Goal: Transaction & Acquisition: Book appointment/travel/reservation

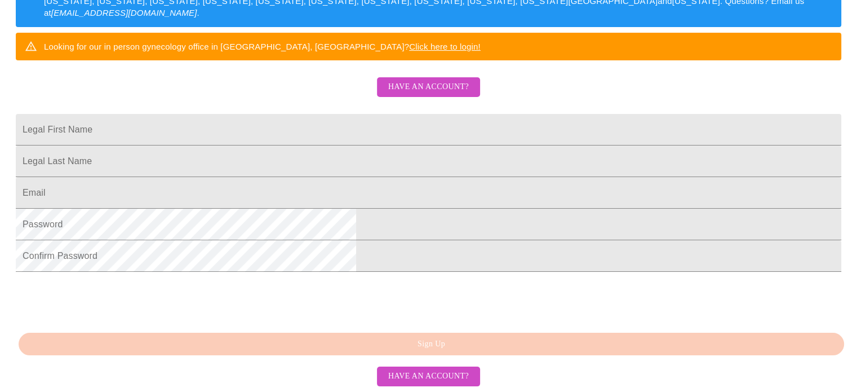
scroll to position [282, 0]
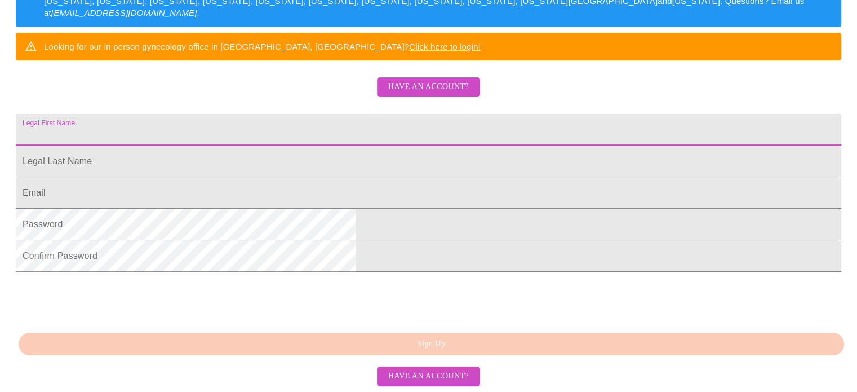
click at [342, 114] on input "Legal First Name" at bounding box center [428, 130] width 825 height 32
type input "[PERSON_NAME]"
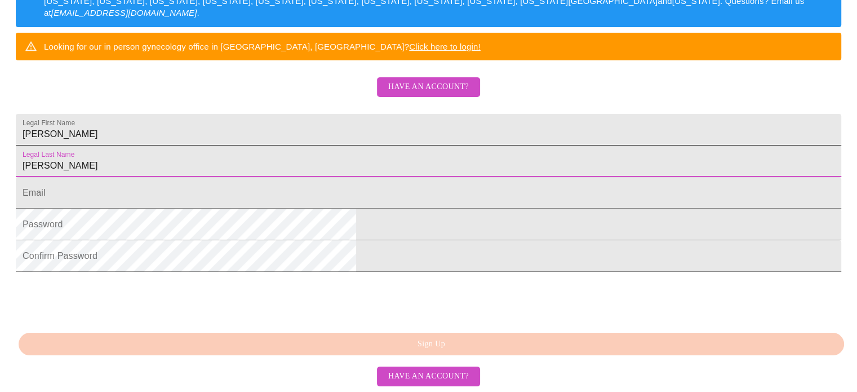
type input "[PERSON_NAME]"
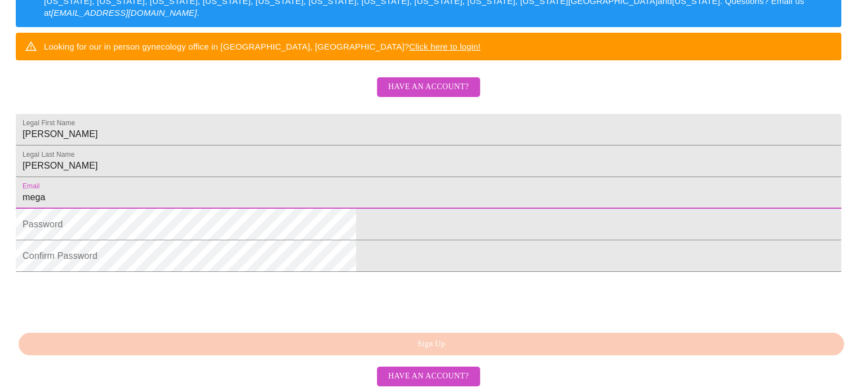
type input "[EMAIL_ADDRESS][DOMAIN_NAME]"
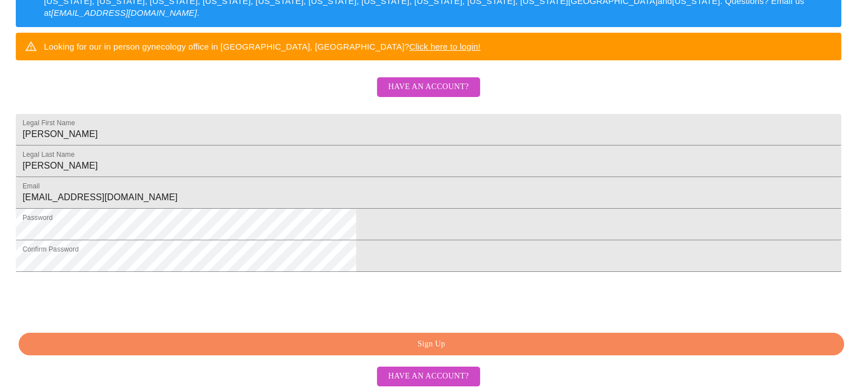
scroll to position [307, 0]
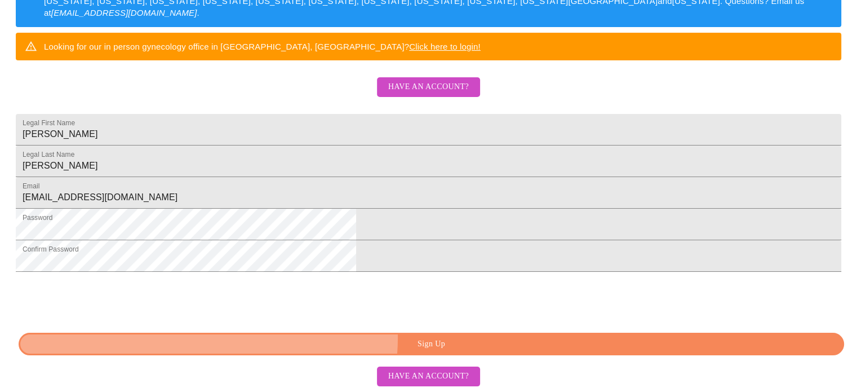
click at [451, 338] on span "Sign Up" at bounding box center [432, 344] width 800 height 14
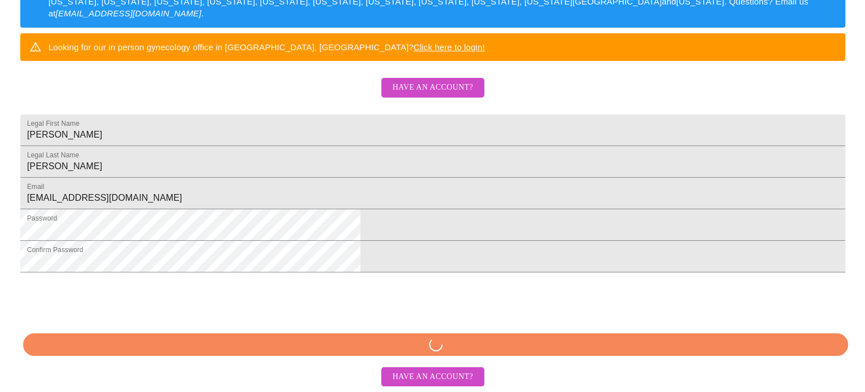
scroll to position [262, 0]
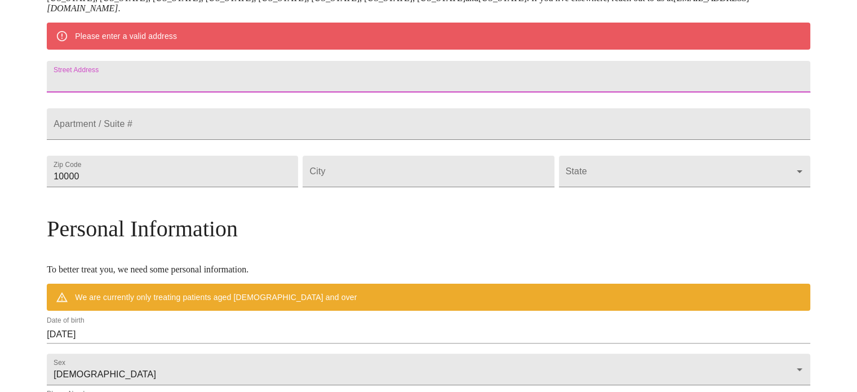
click at [243, 81] on input "Street Address" at bounding box center [428, 77] width 763 height 32
type input "[STREET_ADDRESS]"
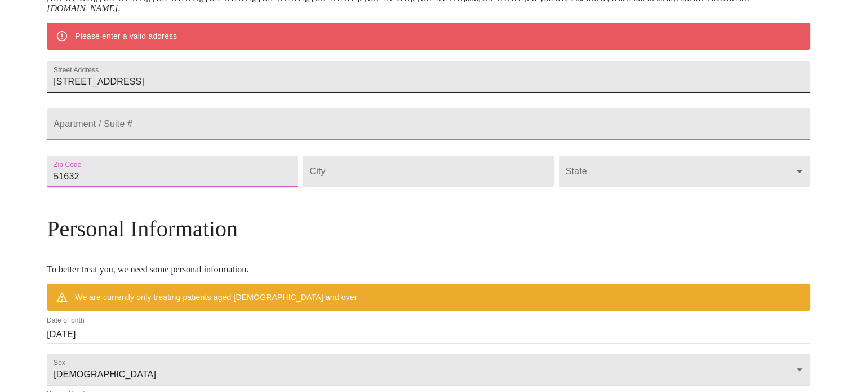
type input "51632"
type input "Clarinda"
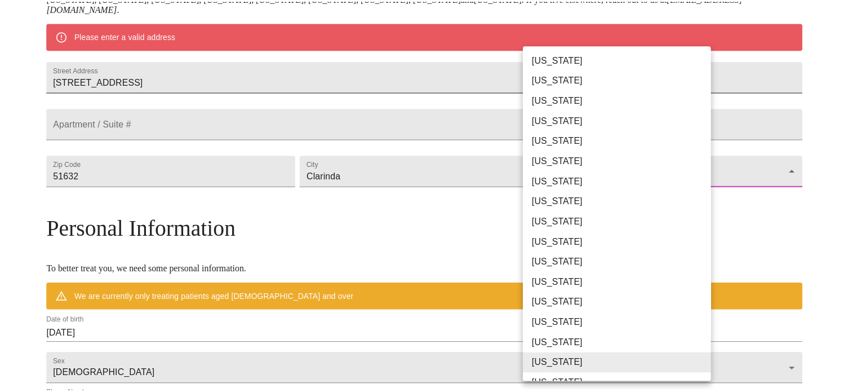
scroll to position [190, 0]
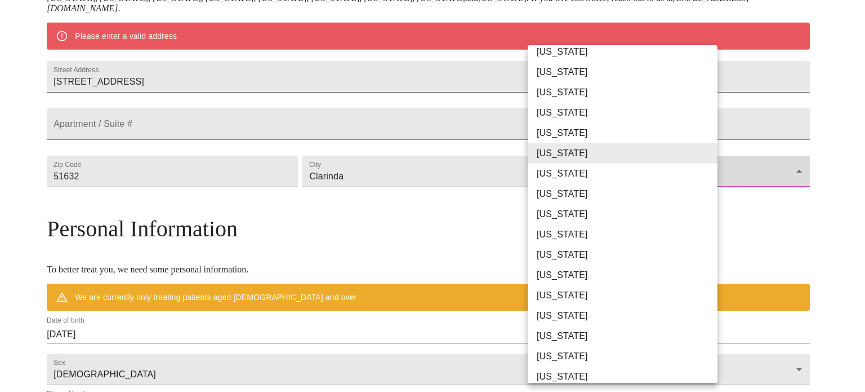
type input "[US_STATE]"
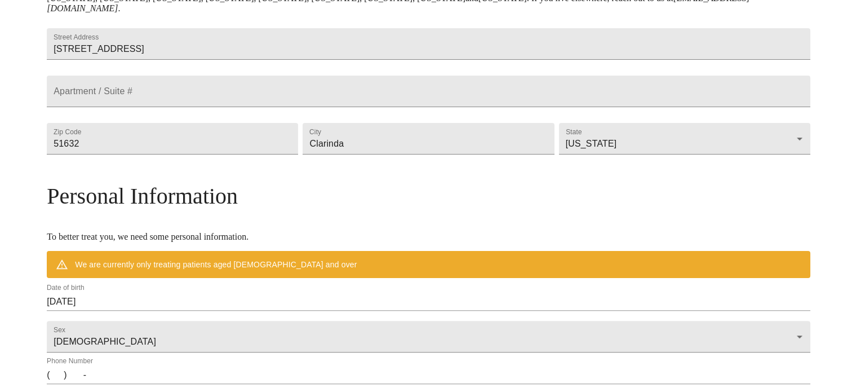
click at [73, 217] on div "MyMenopauseRx Welcome to MyMenopauseRx Since it's your first time here, you'll …" at bounding box center [428, 170] width 763 height 856
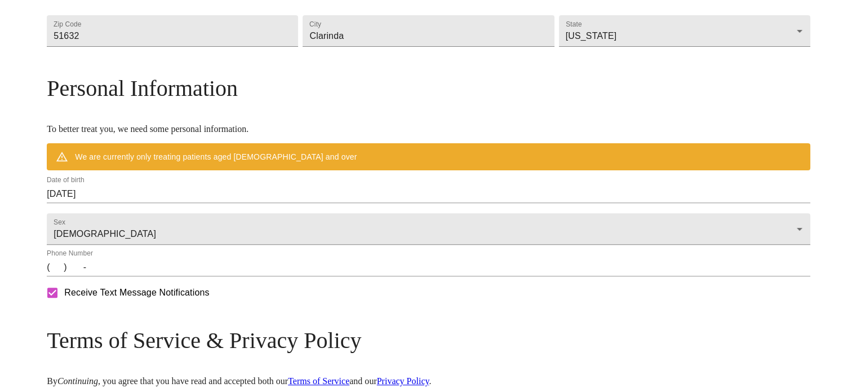
scroll to position [431, 0]
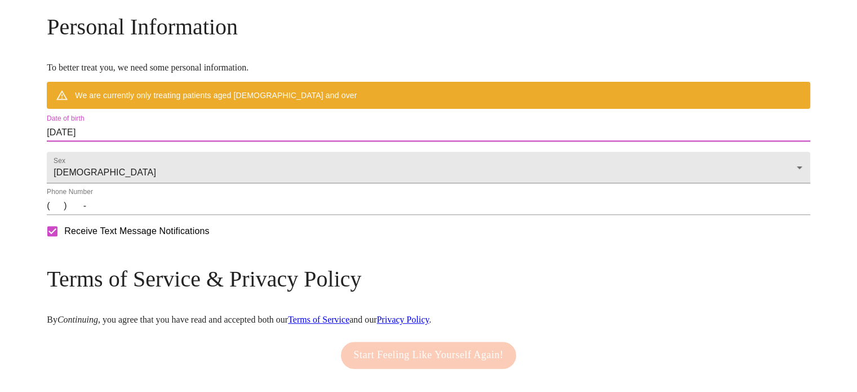
drag, startPoint x: 198, startPoint y: 162, endPoint x: 94, endPoint y: 161, distance: 103.7
click at [94, 161] on div "MyMenopauseRx Welcome to MyMenopauseRx Since it's your first time here, you'll …" at bounding box center [428, 1] width 763 height 856
click at [150, 215] on input "(   )    -" at bounding box center [428, 206] width 763 height 18
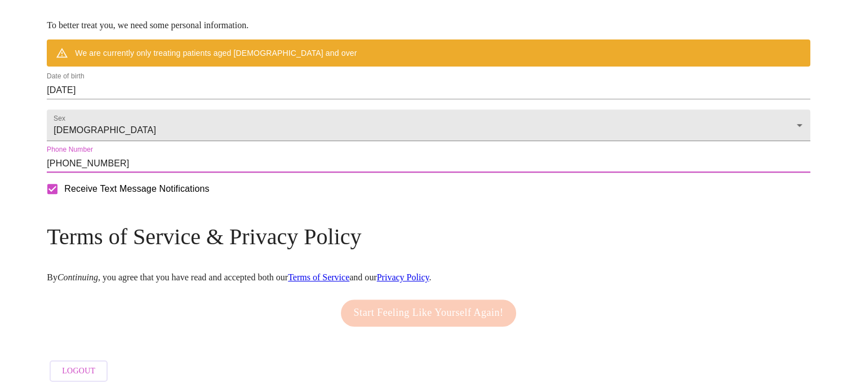
scroll to position [507, 0]
type input "[PHONE_NUMBER]"
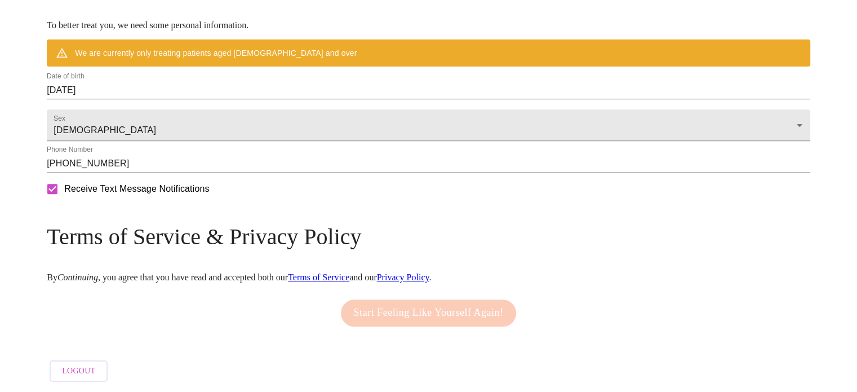
click at [426, 305] on div "Start Feeling Like Yourself Again!" at bounding box center [428, 313] width 181 height 38
click at [349, 272] on link "Terms of Service" at bounding box center [318, 277] width 61 height 10
click at [429, 272] on link "Privacy Policy" at bounding box center [403, 277] width 52 height 10
click at [201, 228] on div "Mailing Address We currently are only supporting patients from [US_STATE], [US_…" at bounding box center [428, 50] width 763 height 674
click at [189, 249] on h3 "Terms of Service & Privacy Policy" at bounding box center [428, 236] width 763 height 26
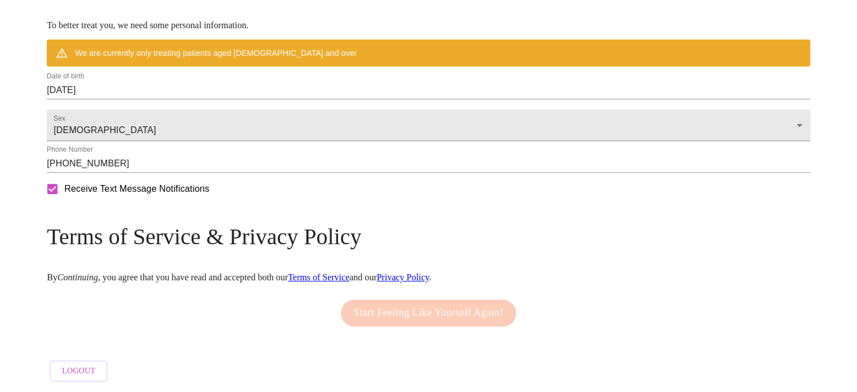
click at [424, 303] on div "Start Feeling Like Yourself Again!" at bounding box center [428, 313] width 181 height 38
click at [424, 304] on div "Start Feeling Like Yourself Again!" at bounding box center [428, 313] width 181 height 38
click at [201, 250] on h3 "Terms of Service & Privacy Policy" at bounding box center [428, 236] width 763 height 26
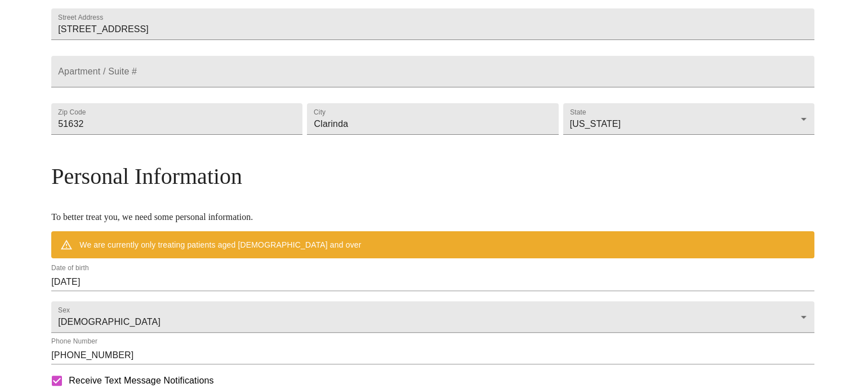
scroll to position [394, 0]
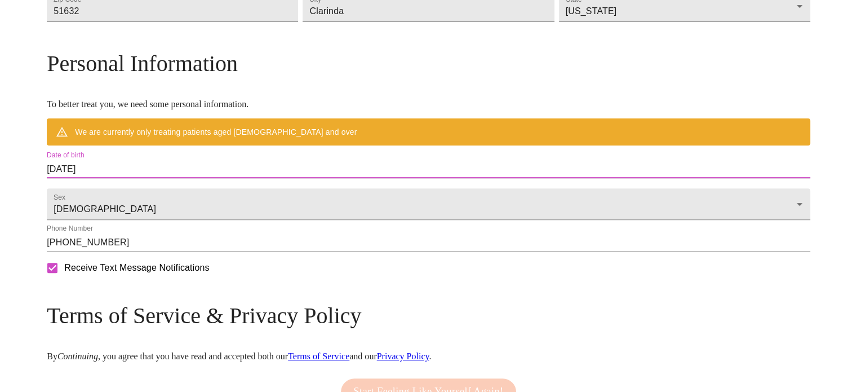
click at [261, 178] on input "[DATE]" at bounding box center [428, 169] width 763 height 18
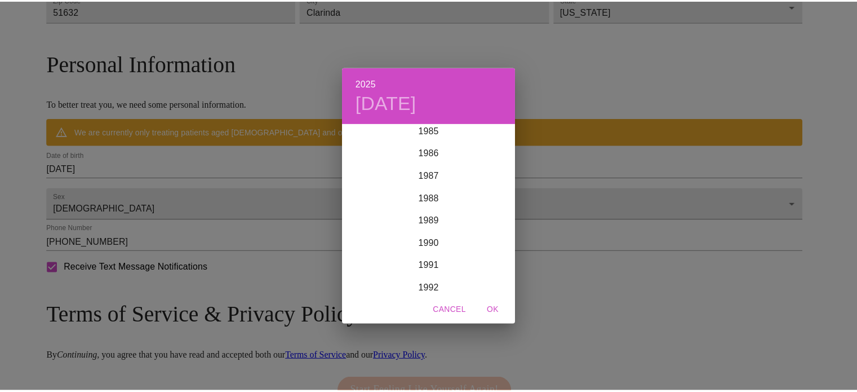
scroll to position [1871, 0]
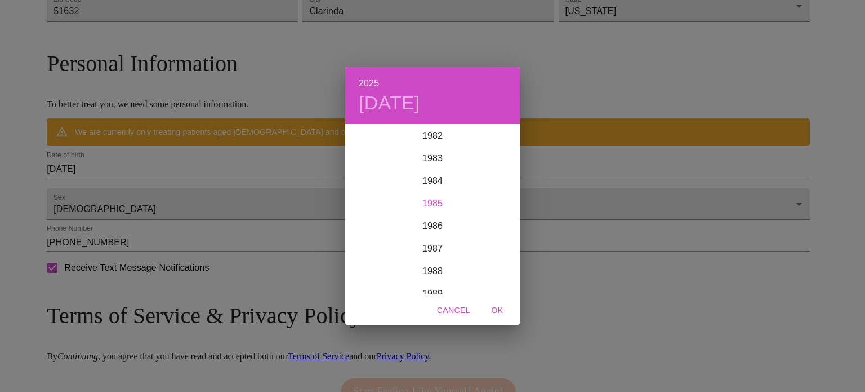
click at [434, 199] on div "1985" at bounding box center [432, 203] width 175 height 23
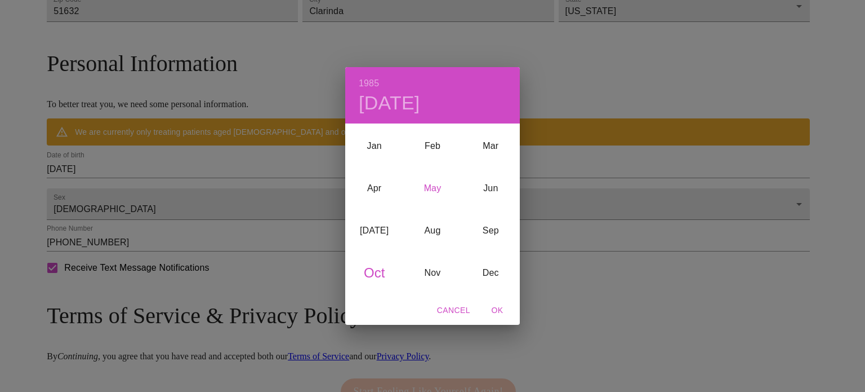
click at [435, 190] on div "May" at bounding box center [432, 188] width 58 height 42
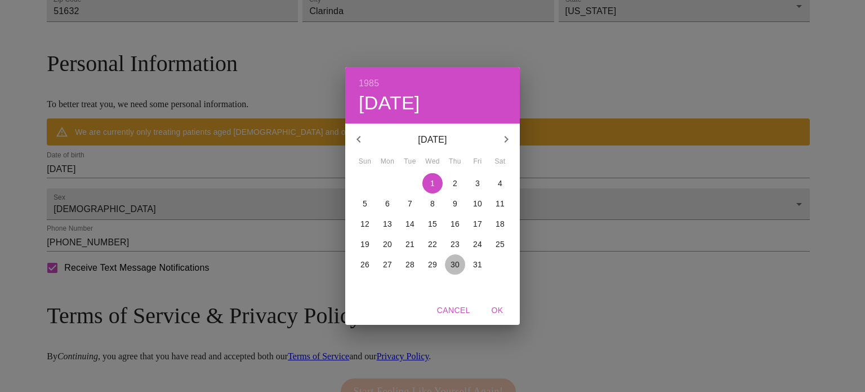
click at [456, 267] on p "30" at bounding box center [455, 264] width 9 height 11
click at [498, 313] on span "OK" at bounding box center [497, 310] width 27 height 14
type input "[DATE]"
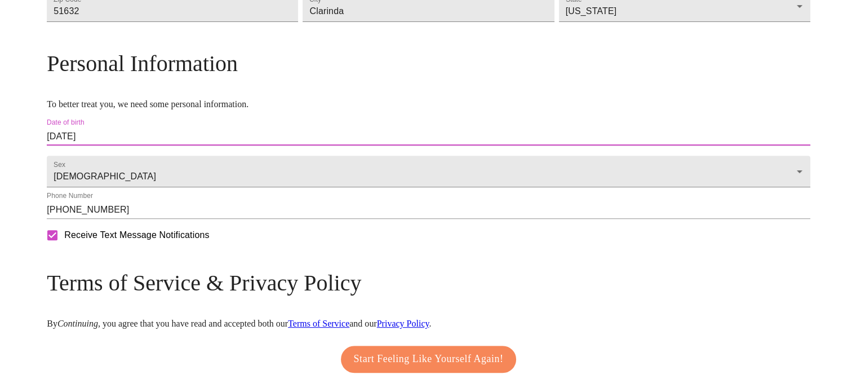
click at [78, 154] on div "MyMenopauseRx Welcome to MyMenopauseRx Since it's your first time here, you'll …" at bounding box center [428, 21] width 763 height 823
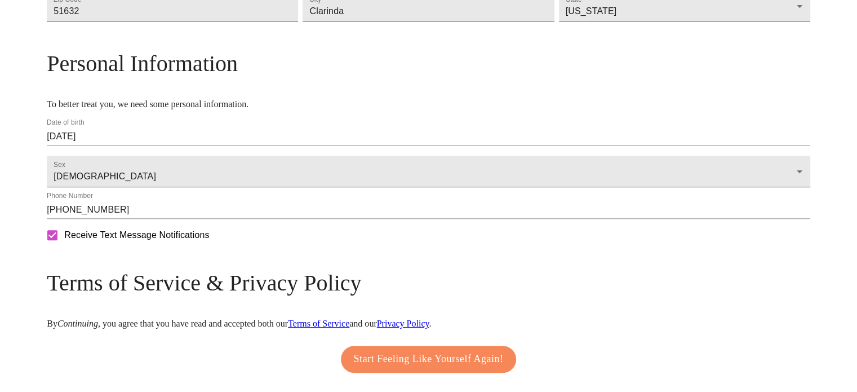
scroll to position [475, 0]
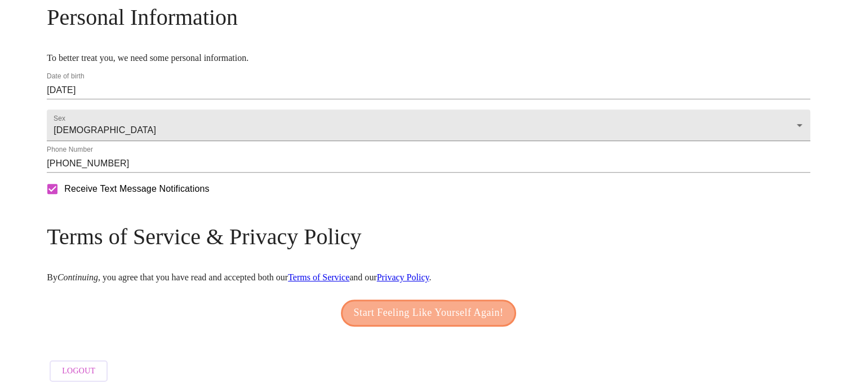
drag, startPoint x: 474, startPoint y: 309, endPoint x: 474, endPoint y: 292, distance: 16.9
click at [475, 309] on span "Start Feeling Like Yourself Again!" at bounding box center [429, 313] width 150 height 18
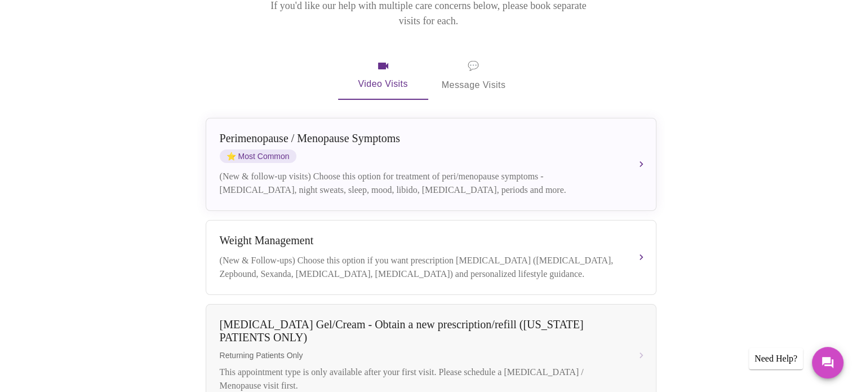
scroll to position [198, 0]
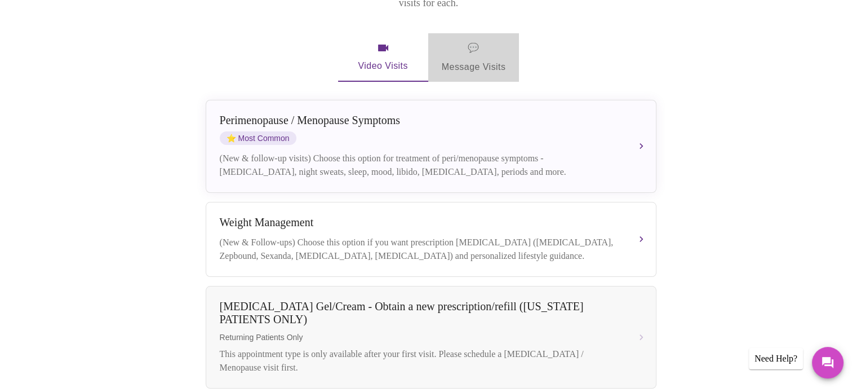
click at [485, 42] on span "💬 Message Visits" at bounding box center [474, 57] width 64 height 35
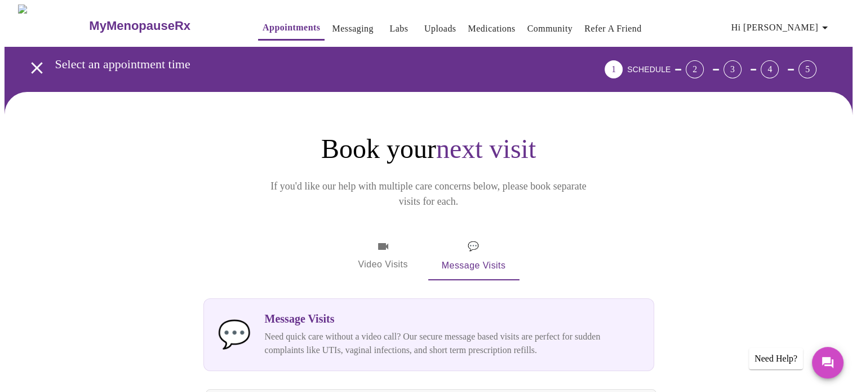
scroll to position [169, 0]
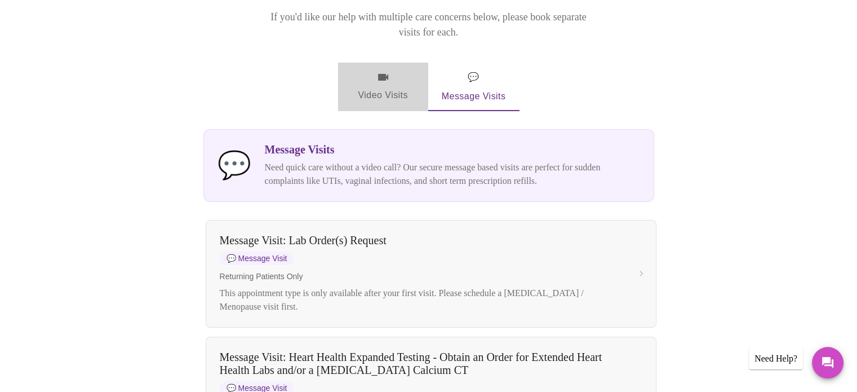
click at [389, 70] on span "Video Visits" at bounding box center [383, 86] width 63 height 33
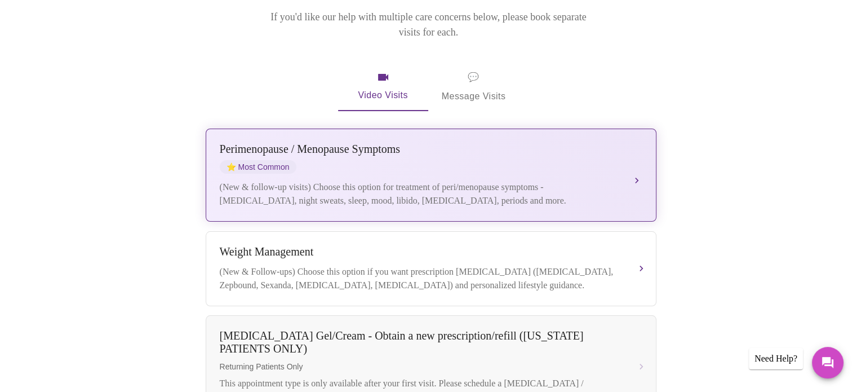
click at [611, 150] on div "[MEDICAL_DATA] / Menopause Symptoms ⭐ Most Common" at bounding box center [420, 158] width 400 height 31
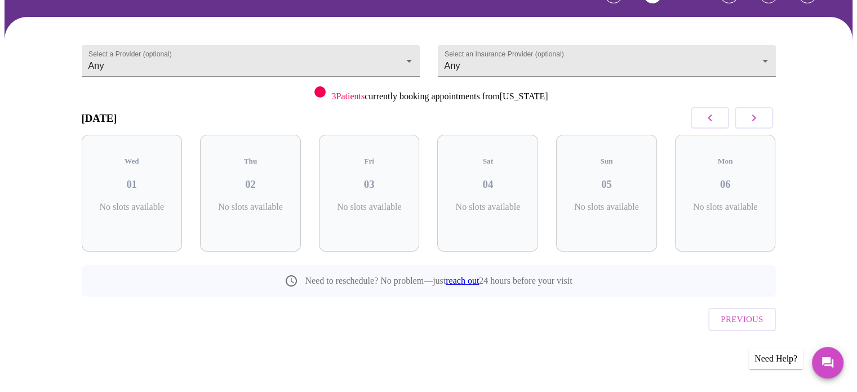
scroll to position [50, 0]
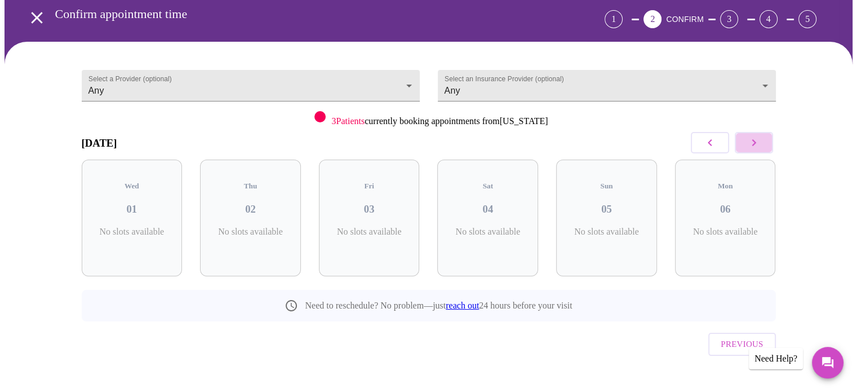
click at [758, 141] on icon "button" at bounding box center [754, 143] width 14 height 14
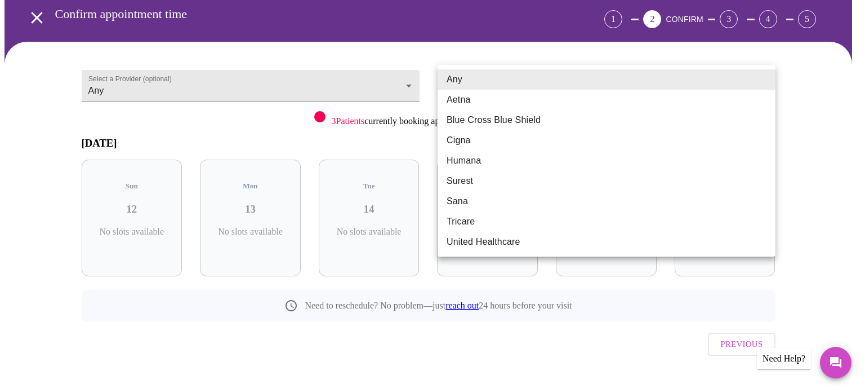
click at [761, 83] on body "MyMenopauseRx Appointments Messaging Labs Uploads Medications Community Refer a…" at bounding box center [433, 183] width 856 height 458
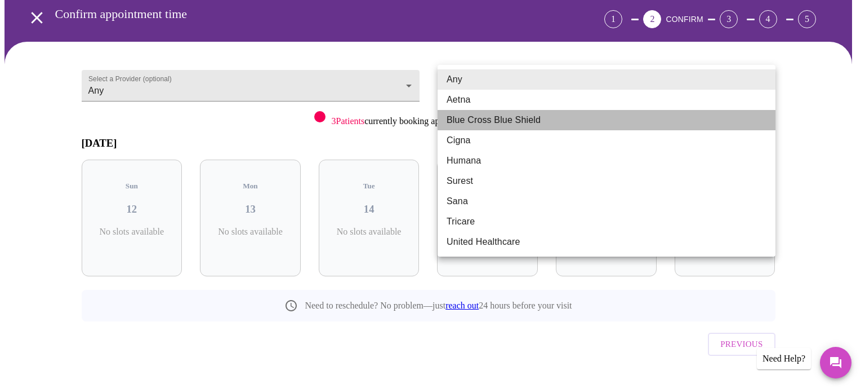
click at [470, 119] on li "Blue Cross Blue Shield" at bounding box center [607, 120] width 338 height 20
type input "Blue Cross Blue Shield"
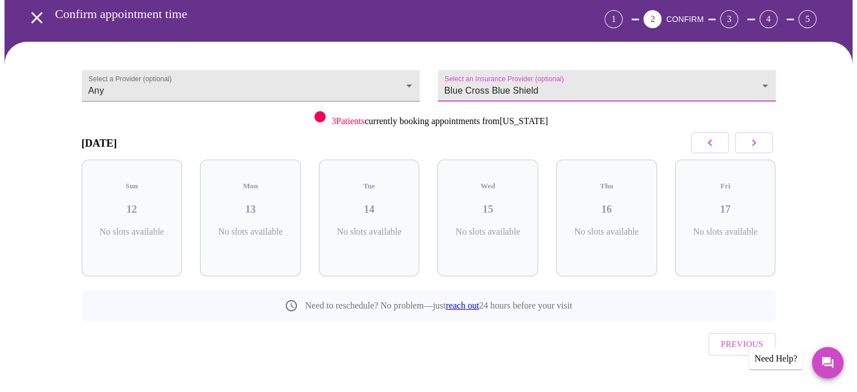
click at [748, 144] on icon "button" at bounding box center [754, 143] width 14 height 14
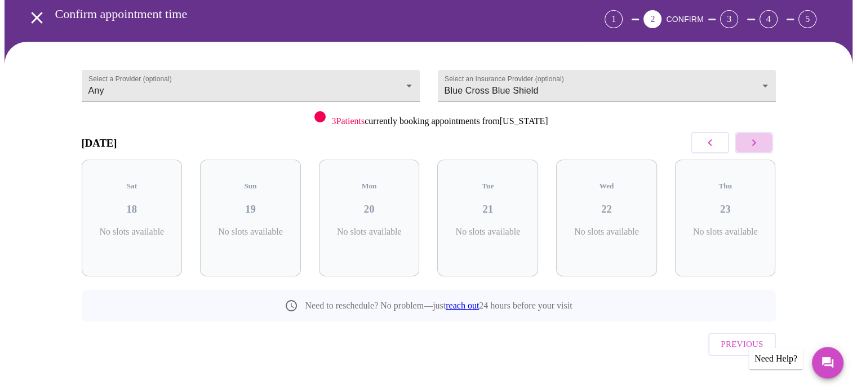
click at [749, 144] on icon "button" at bounding box center [754, 143] width 14 height 14
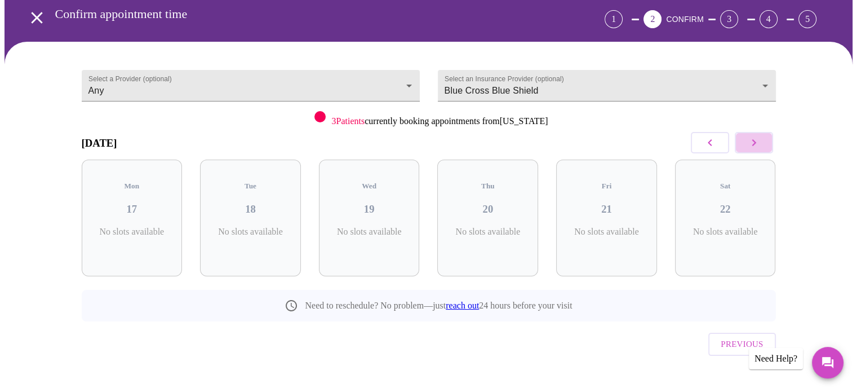
click at [749, 144] on icon "button" at bounding box center [754, 143] width 14 height 14
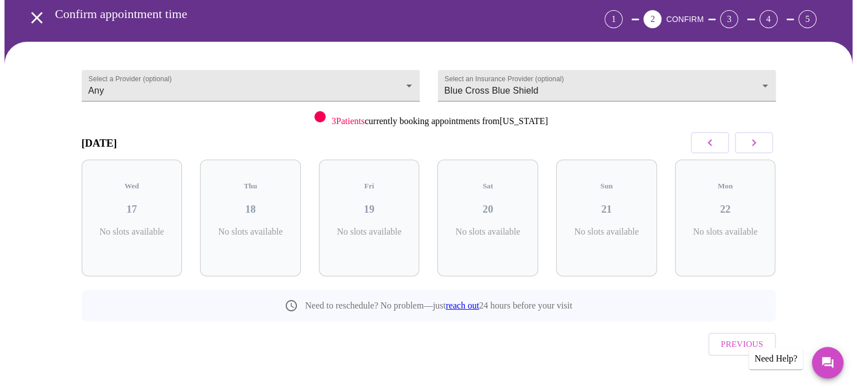
click at [749, 144] on icon "button" at bounding box center [754, 143] width 14 height 14
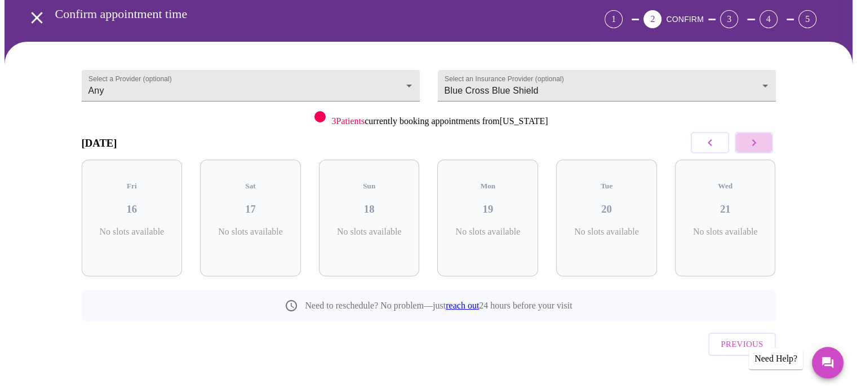
click at [749, 144] on icon "button" at bounding box center [754, 143] width 14 height 14
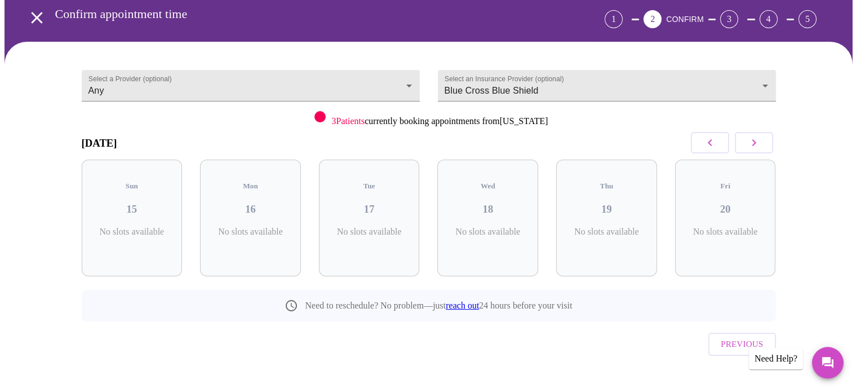
click at [749, 144] on icon "button" at bounding box center [754, 143] width 14 height 14
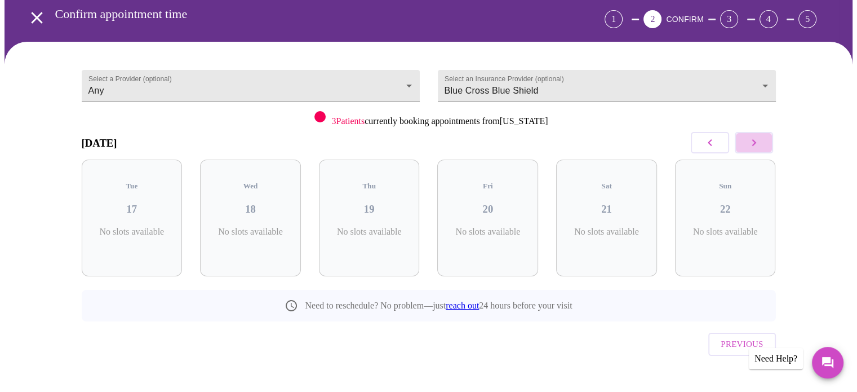
click at [749, 144] on icon "button" at bounding box center [754, 143] width 14 height 14
click at [710, 136] on icon "button" at bounding box center [710, 143] width 14 height 14
click at [709, 140] on icon "button" at bounding box center [710, 143] width 14 height 14
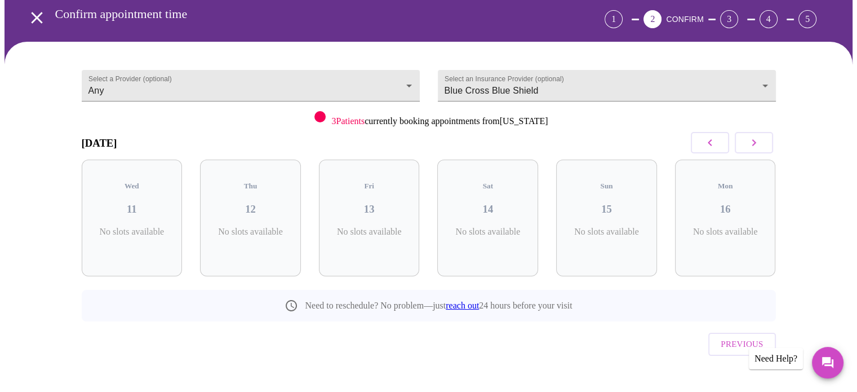
click at [709, 140] on icon "button" at bounding box center [710, 143] width 14 height 14
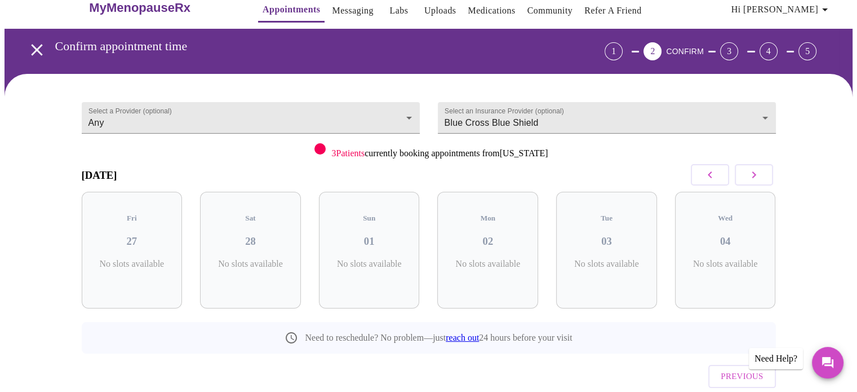
scroll to position [0, 0]
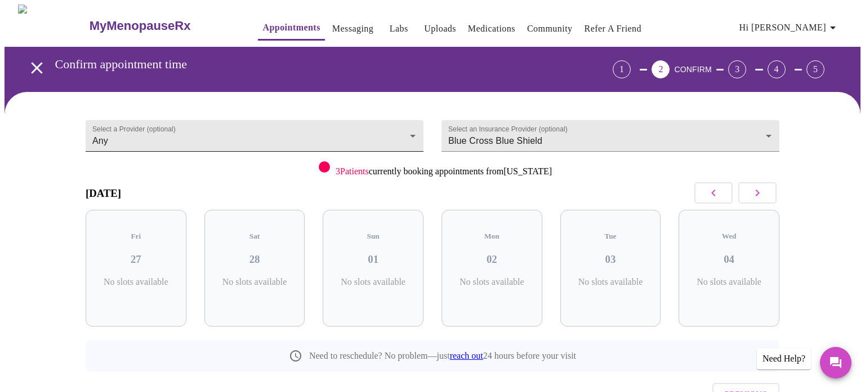
click at [411, 134] on body "MyMenopauseRx Appointments Messaging Labs Uploads Medications Community Refer a…" at bounding box center [433, 234] width 856 height 458
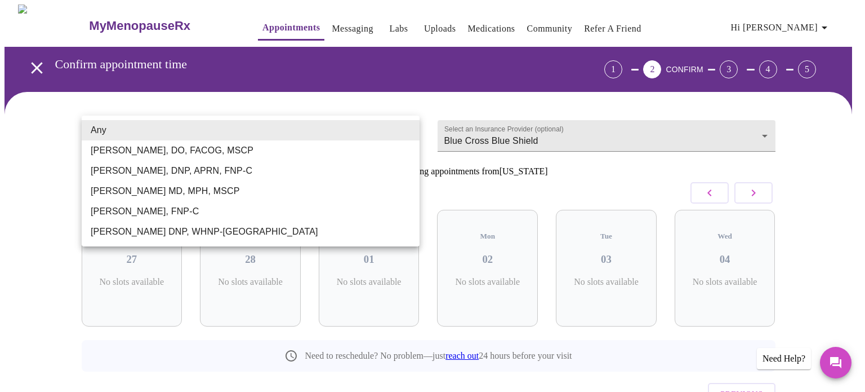
click at [329, 101] on div at bounding box center [432, 196] width 865 height 392
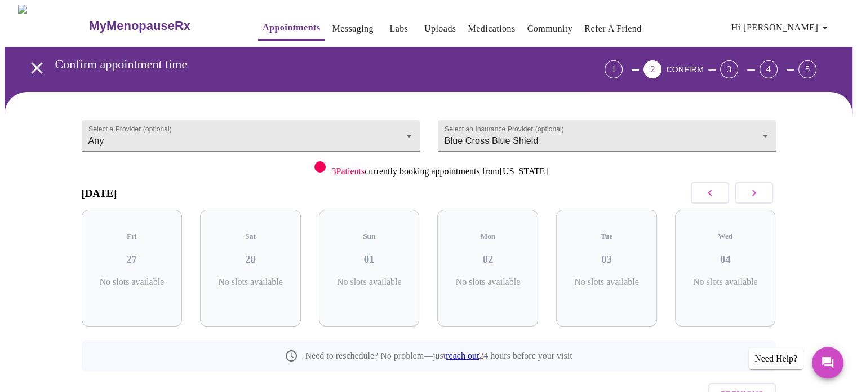
click at [416, 181] on div "[DATE]" at bounding box center [429, 192] width 694 height 33
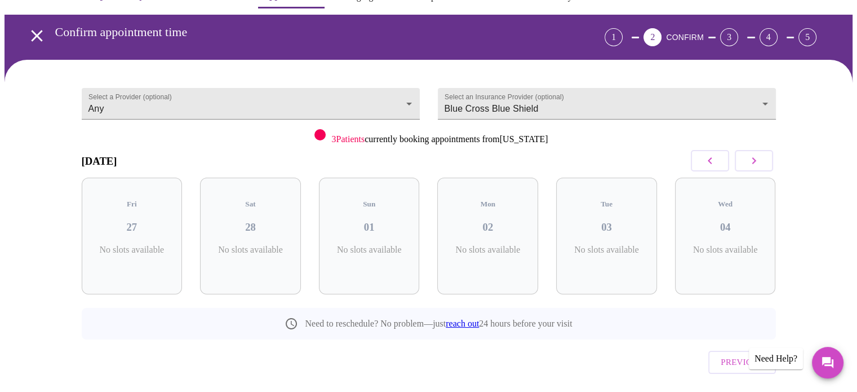
scroll to position [50, 0]
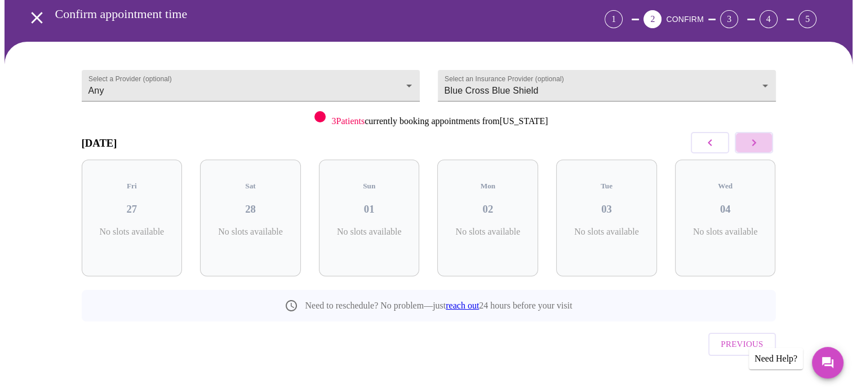
click at [764, 135] on button "button" at bounding box center [754, 142] width 38 height 21
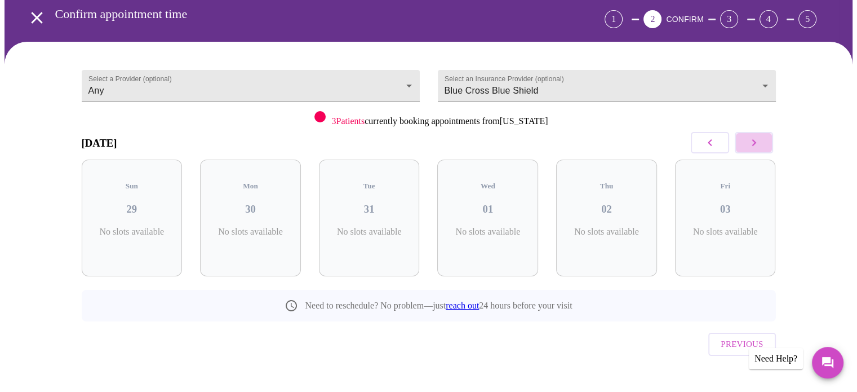
click at [764, 135] on button "button" at bounding box center [754, 142] width 38 height 21
click at [762, 136] on button "button" at bounding box center [754, 142] width 38 height 21
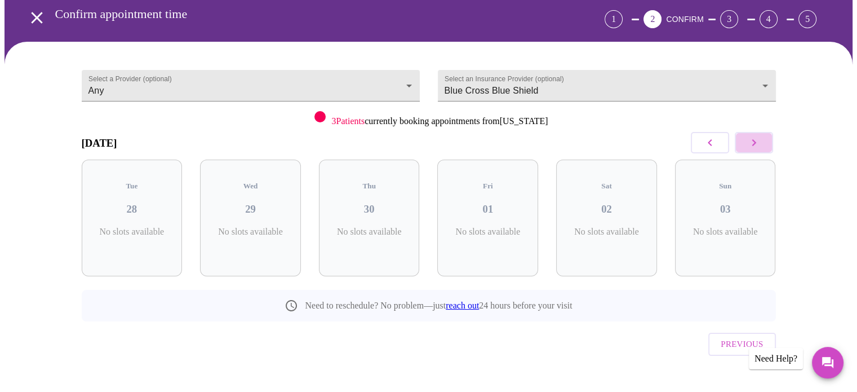
click at [762, 136] on button "button" at bounding box center [754, 142] width 38 height 21
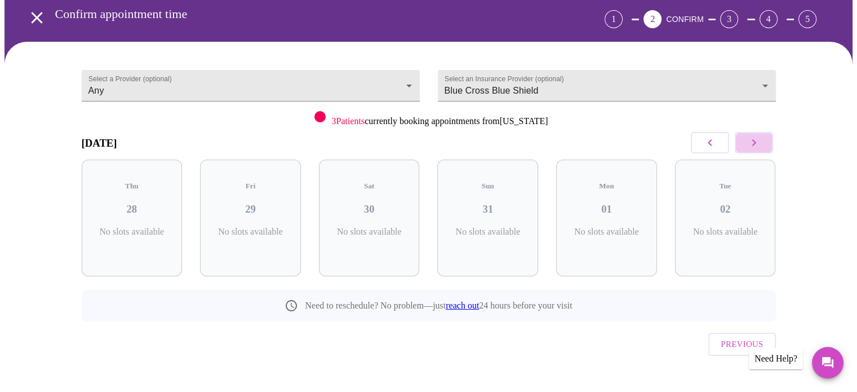
click at [762, 136] on button "button" at bounding box center [754, 142] width 38 height 21
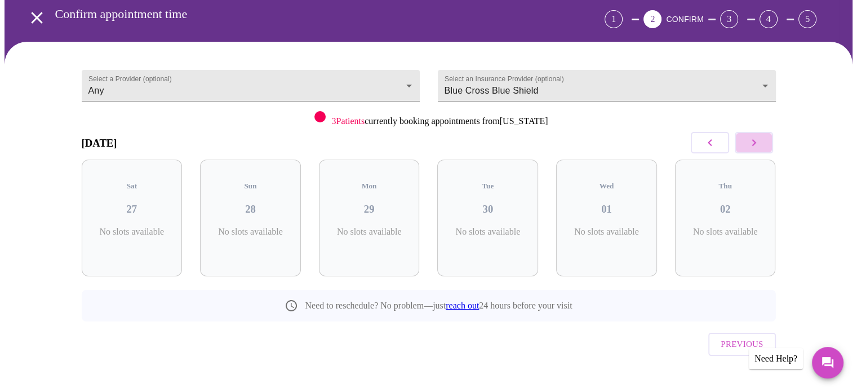
click at [762, 136] on button "button" at bounding box center [754, 142] width 38 height 21
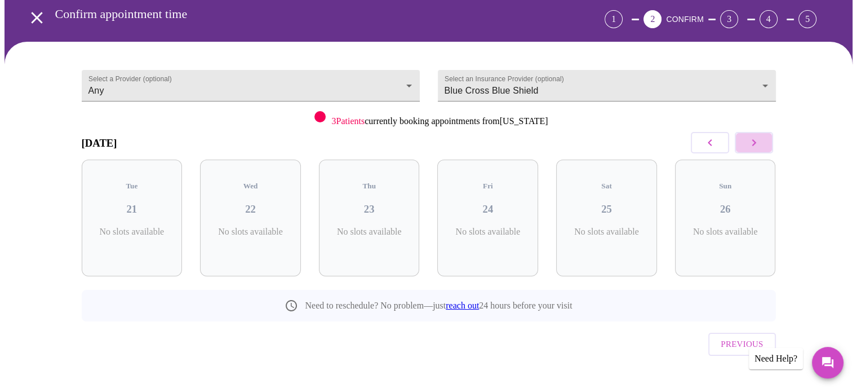
click at [762, 136] on button "button" at bounding box center [754, 142] width 38 height 21
